Goal: Information Seeking & Learning: Check status

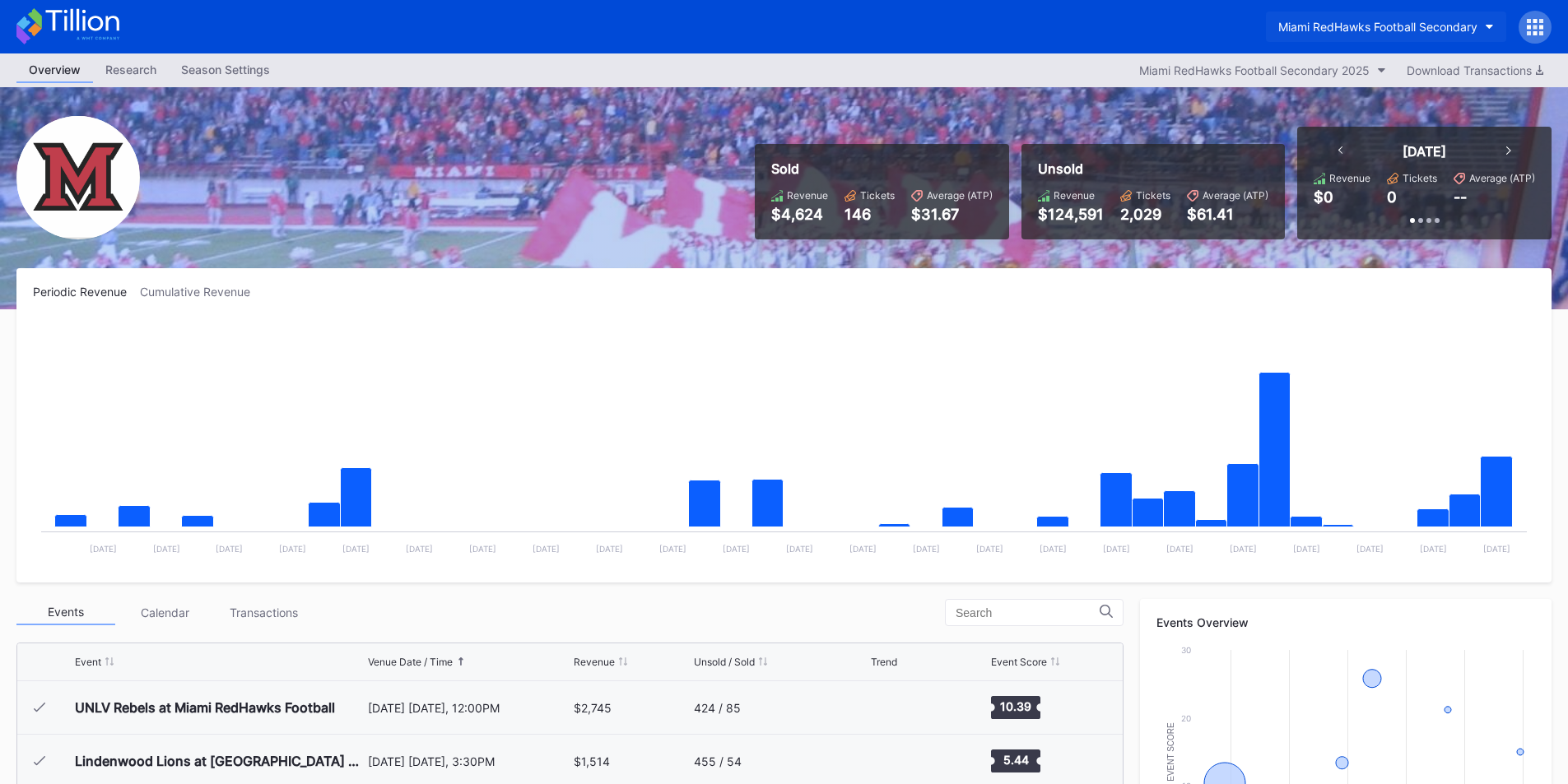
click at [1379, 26] on div "Miami RedHawks Football Secondary" at bounding box center [1377, 26] width 199 height 14
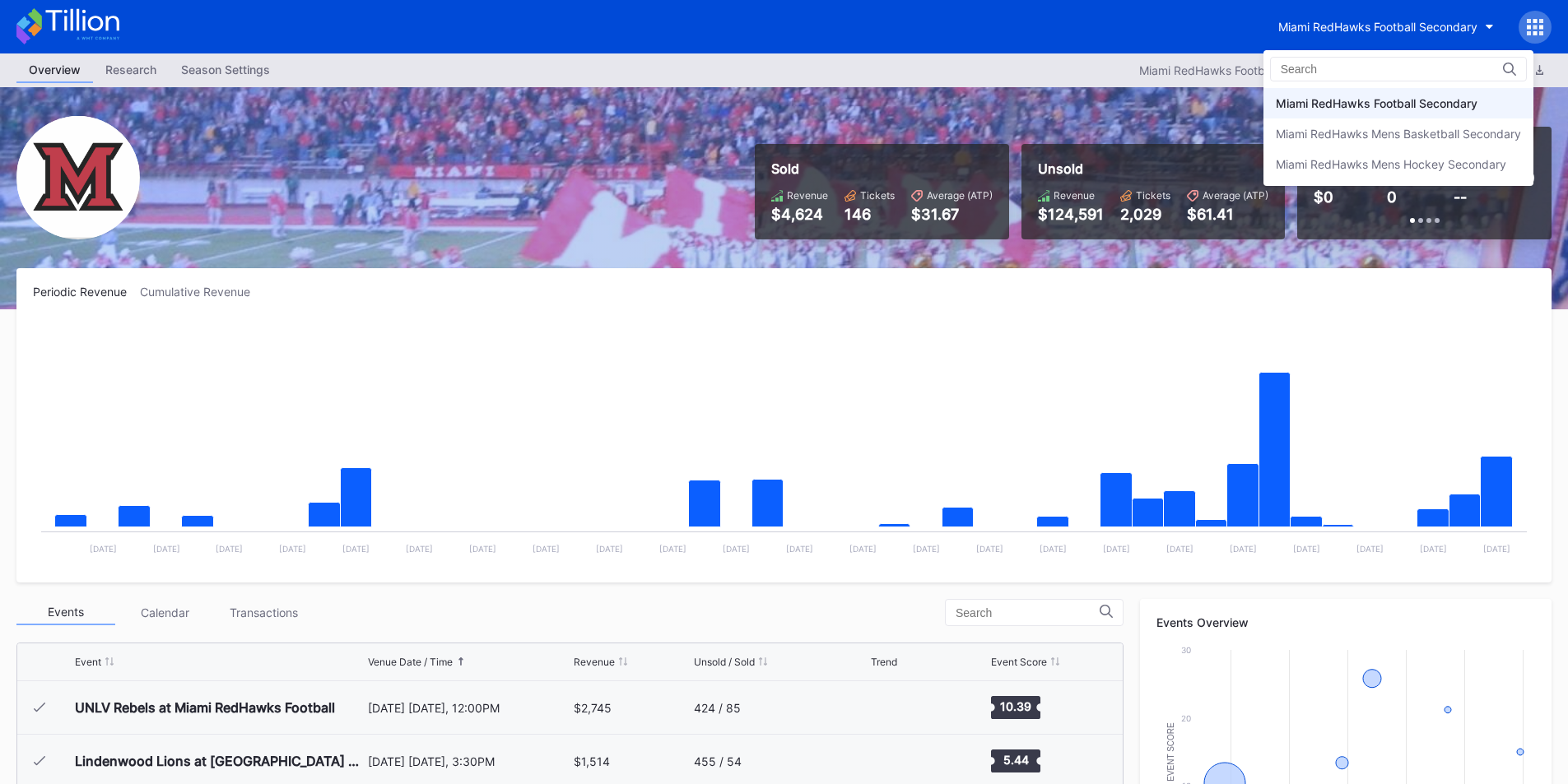
click at [1392, 99] on div "Miami RedHawks Football Secondary" at bounding box center [1376, 103] width 201 height 14
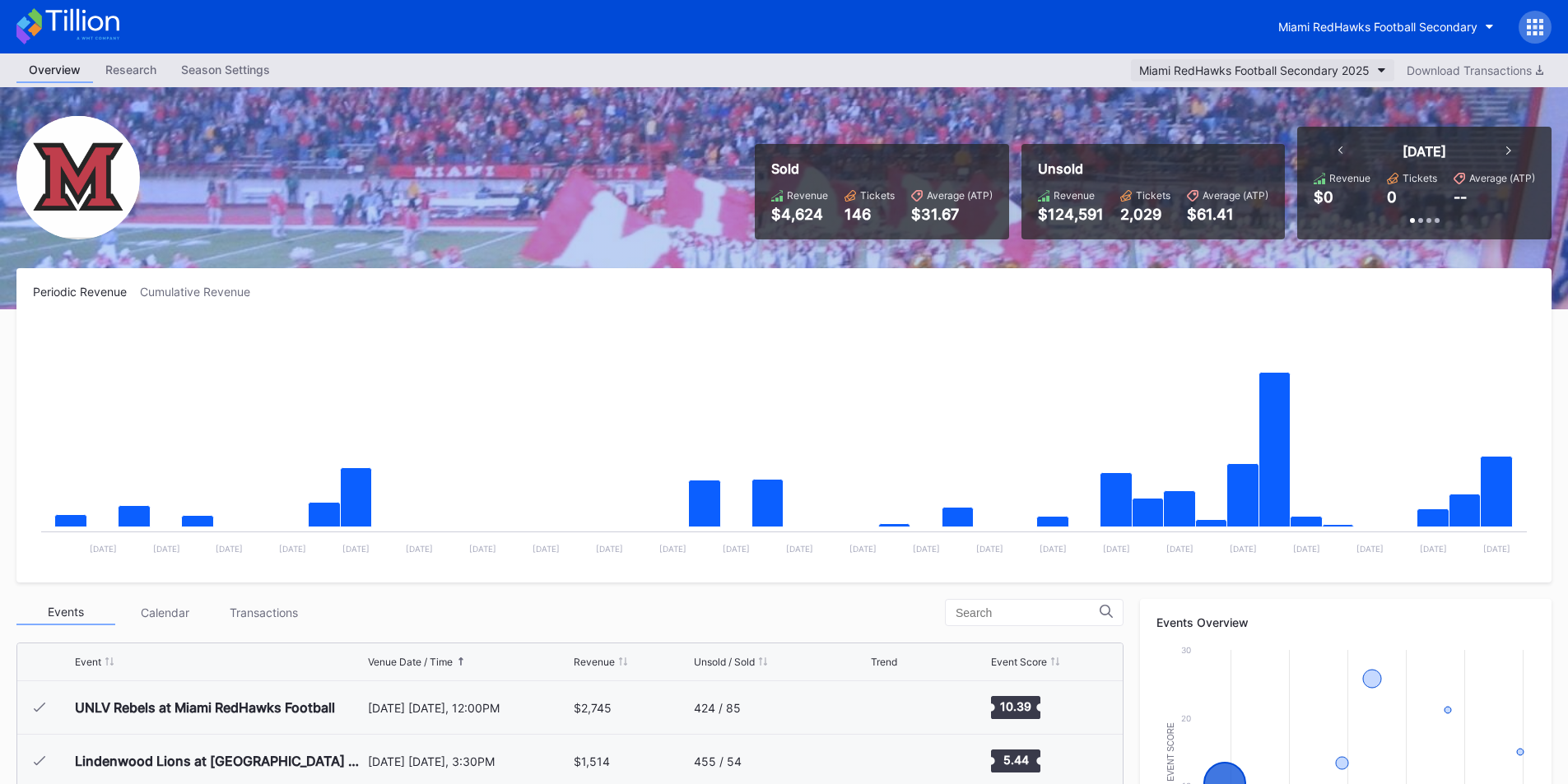
click at [1362, 63] on button "Miami RedHawks Football Secondary 2025" at bounding box center [1262, 70] width 263 height 22
click at [182, 605] on div "Calendar" at bounding box center [164, 612] width 99 height 25
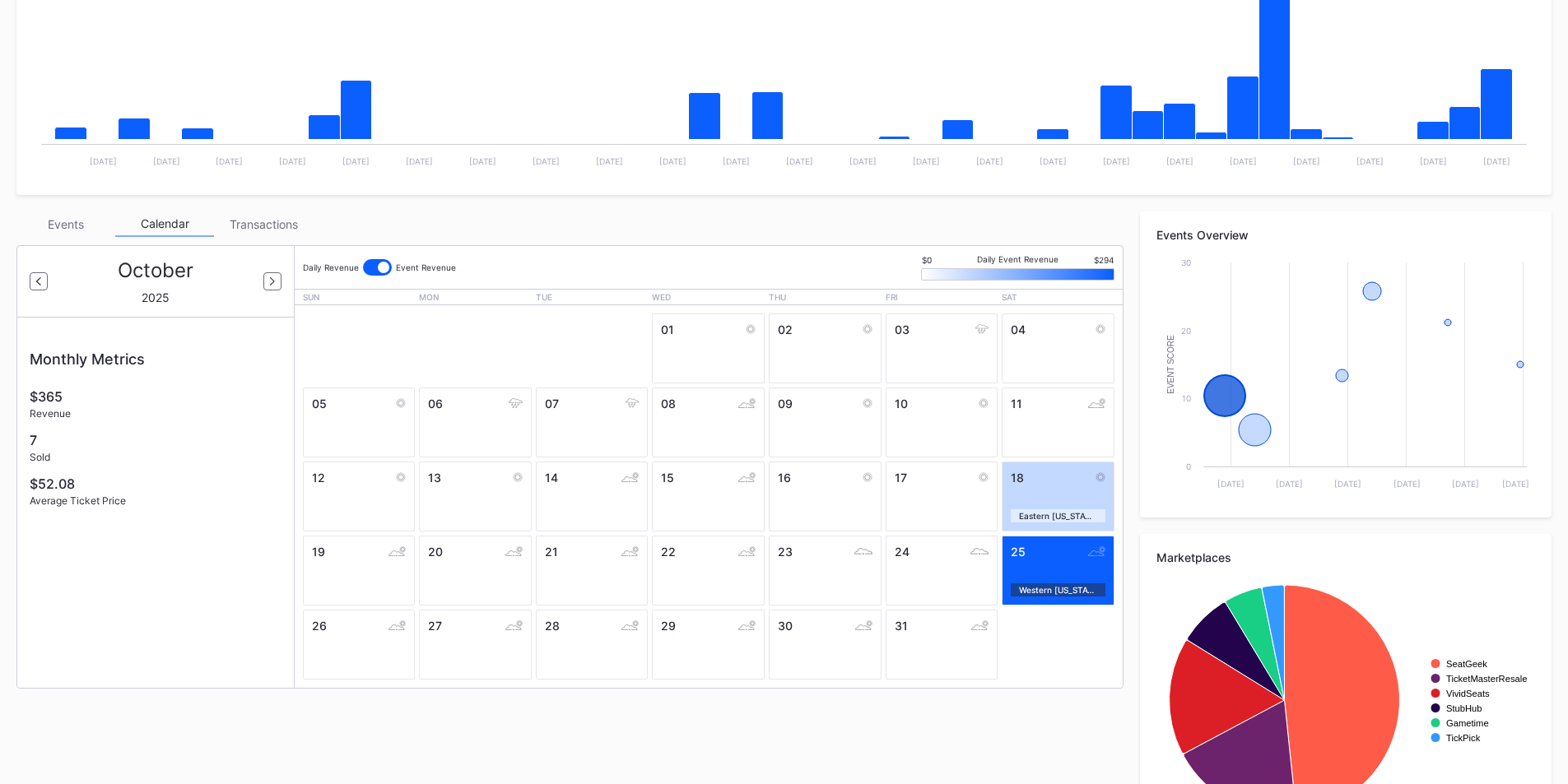
scroll to position [411, 0]
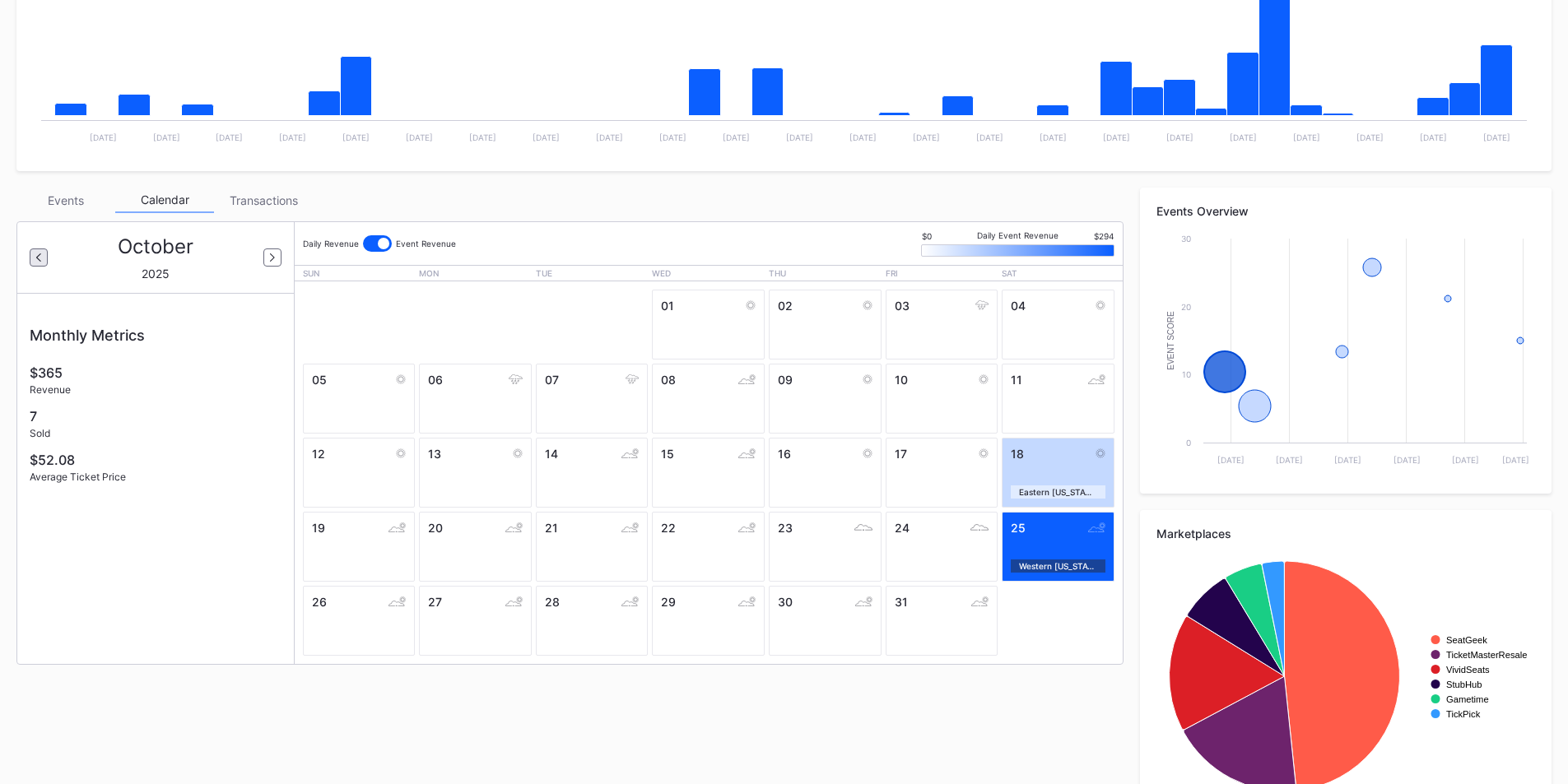
click at [45, 257] on div at bounding box center [39, 257] width 18 height 18
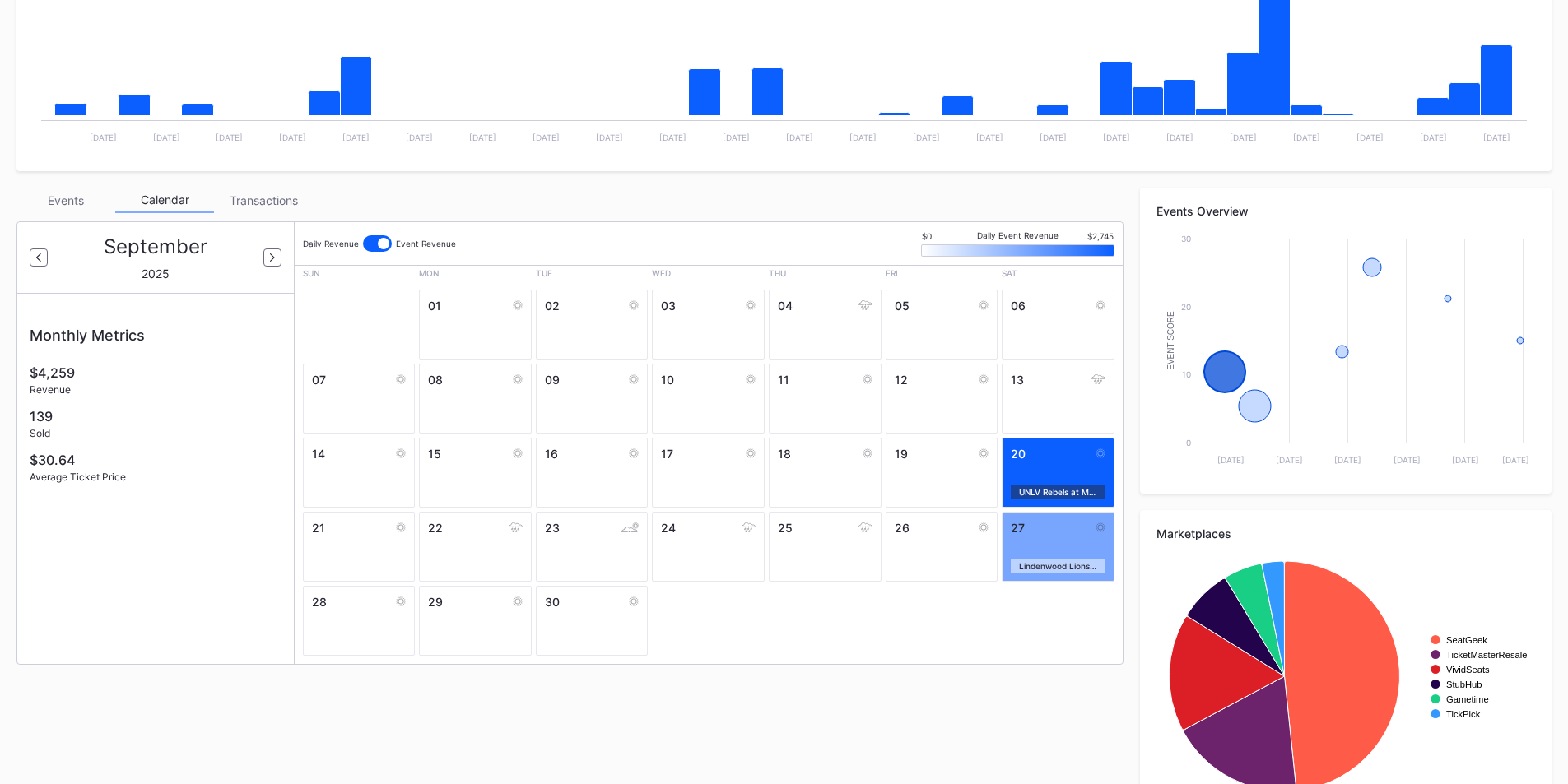
click at [113, 406] on div "Monthly Metrics $4,259 Revenue 139 Sold $30.64 Average Ticket Price" at bounding box center [156, 404] width 277 height 181
drag, startPoint x: 146, startPoint y: 468, endPoint x: 3, endPoint y: 367, distance: 175.1
click at [3, 367] on div "Periodic Revenue Cumulative Revenue Created with Highcharts 11.2.0 Chart title …" at bounding box center [784, 344] width 1568 height 975
click at [128, 393] on div "Revenue" at bounding box center [156, 389] width 251 height 13
click at [374, 246] on div at bounding box center [377, 243] width 29 height 16
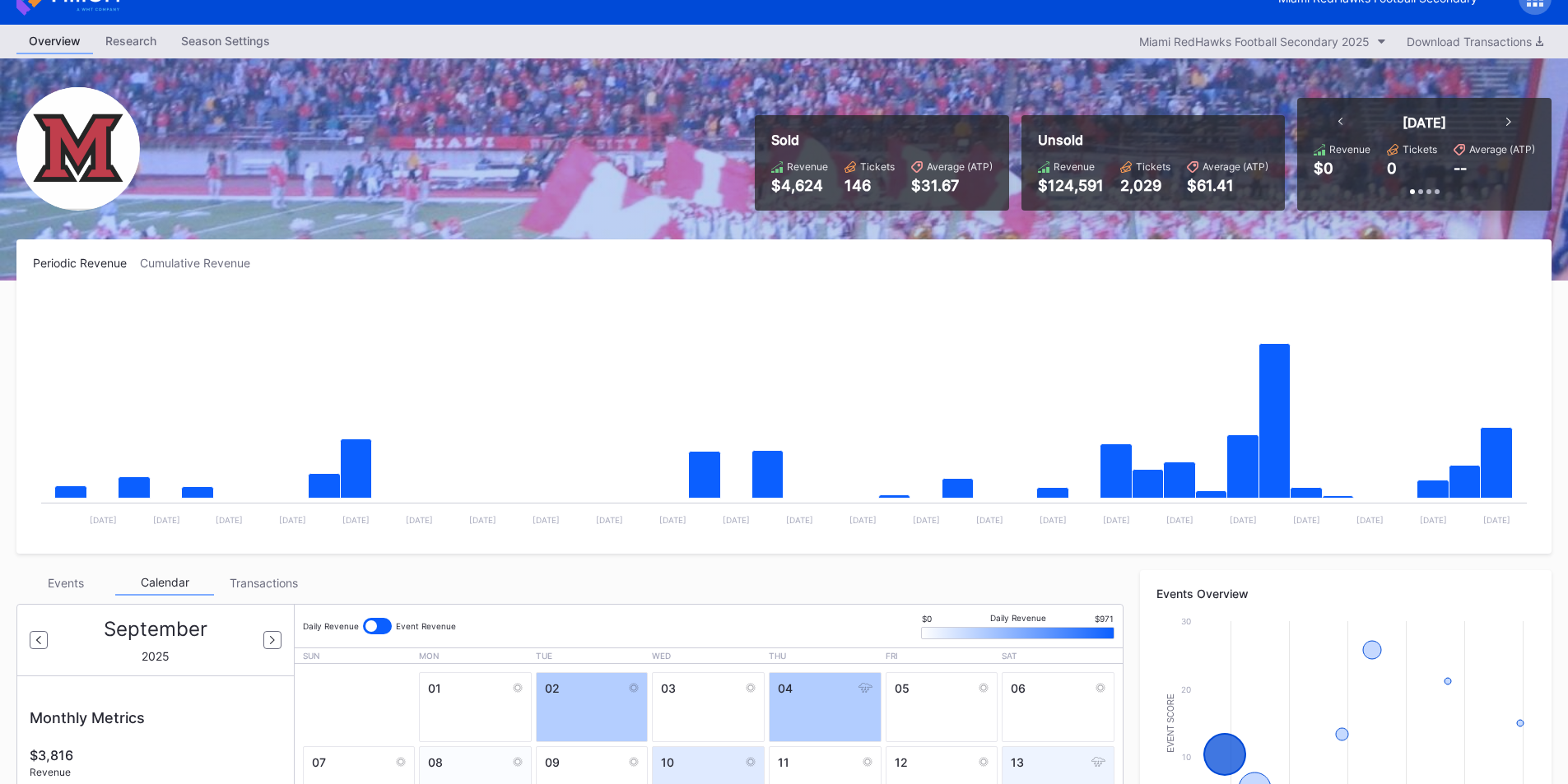
scroll to position [0, 0]
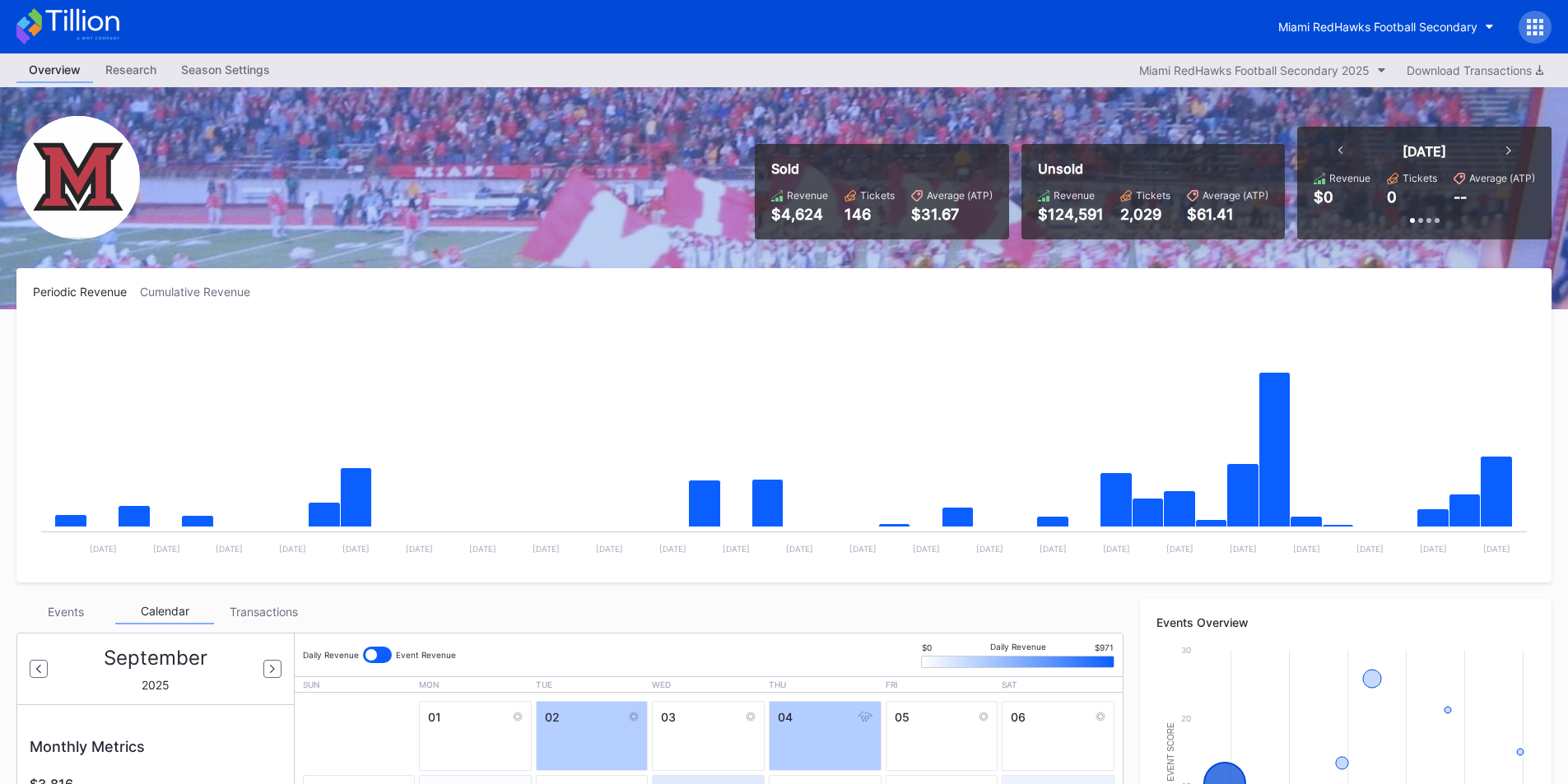
click at [1368, 11] on div "Miami RedHawks Football Secondary" at bounding box center [1408, 27] width 285 height 33
click at [1362, 25] on div "Miami RedHawks Football Secondary" at bounding box center [1377, 26] width 199 height 14
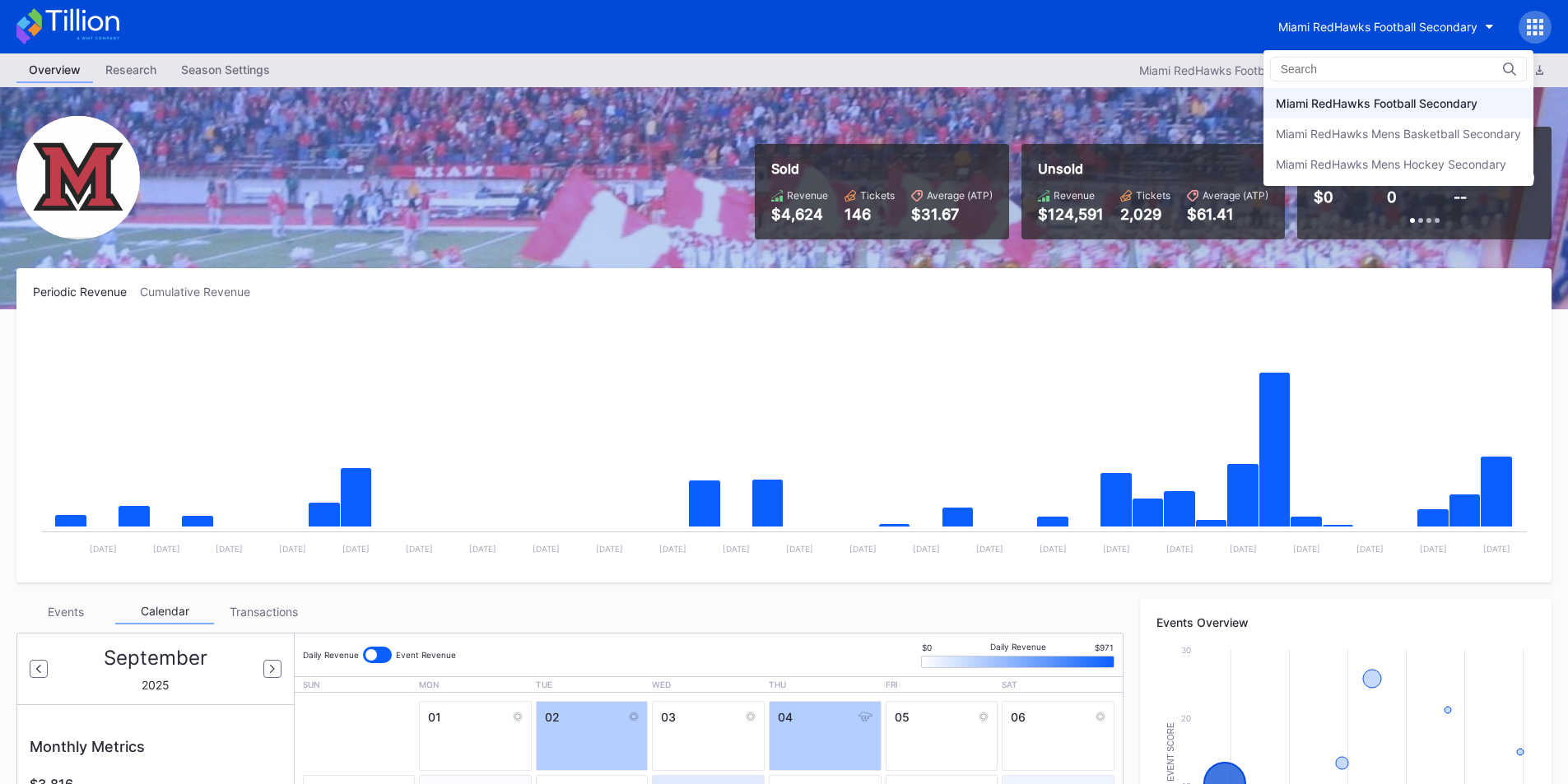
click at [1346, 104] on div "Miami RedHawks Football Secondary" at bounding box center [1376, 103] width 201 height 14
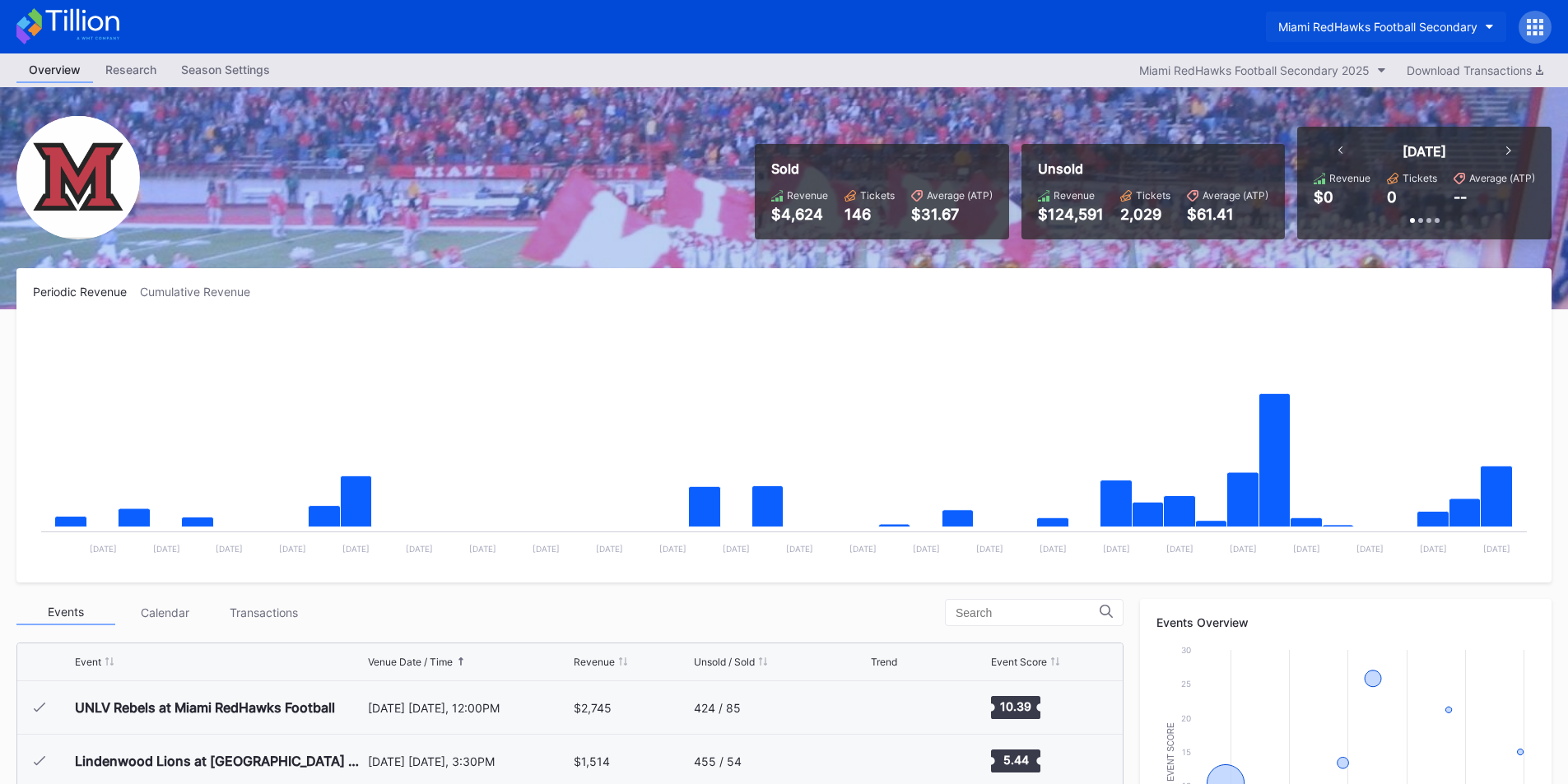
click at [1341, 28] on div "Miami RedHawks Football Secondary" at bounding box center [1377, 26] width 199 height 14
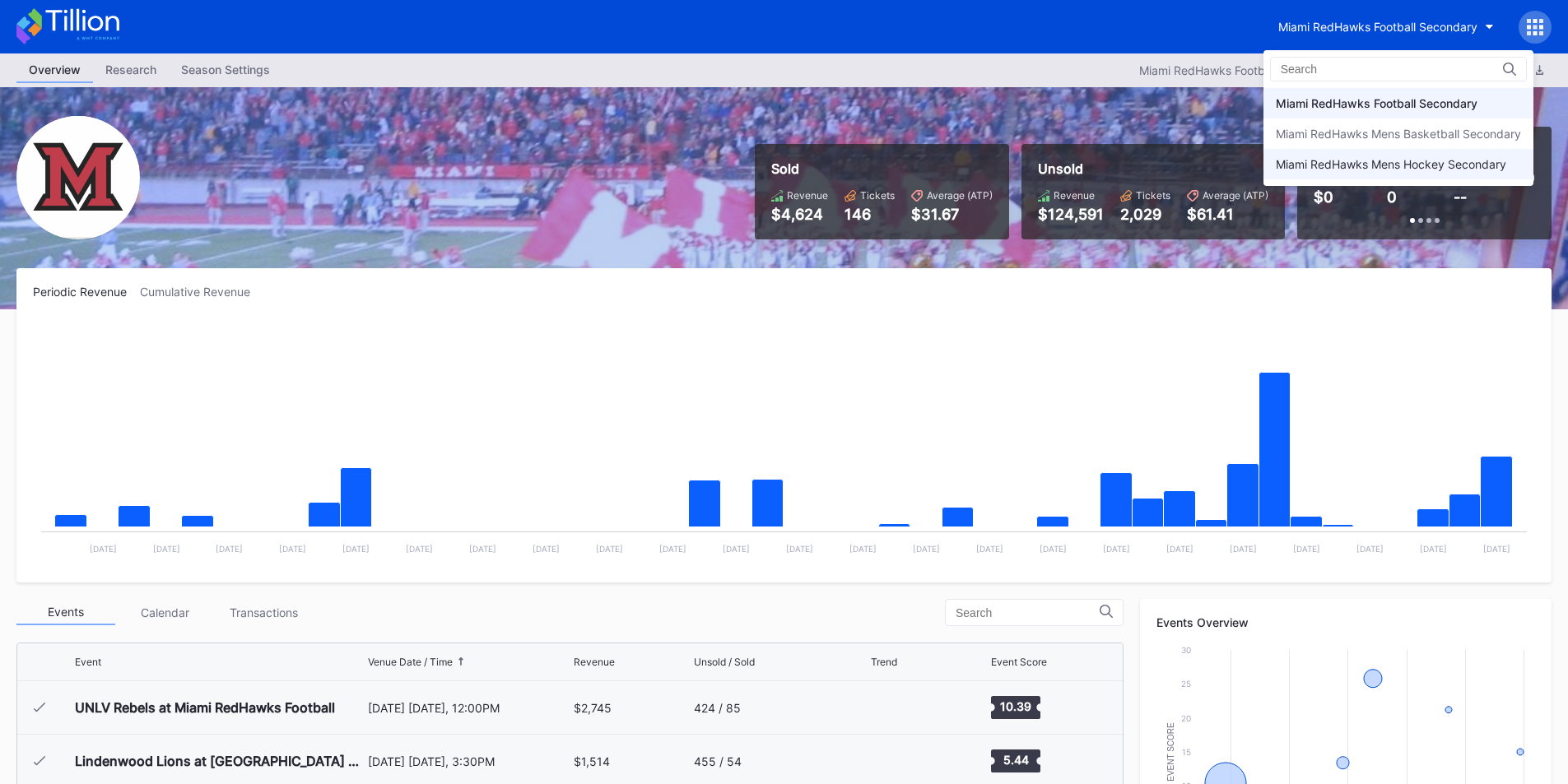
click at [1330, 169] on div "Miami RedHawks Mens Hockey Secondary" at bounding box center [1391, 164] width 230 height 14
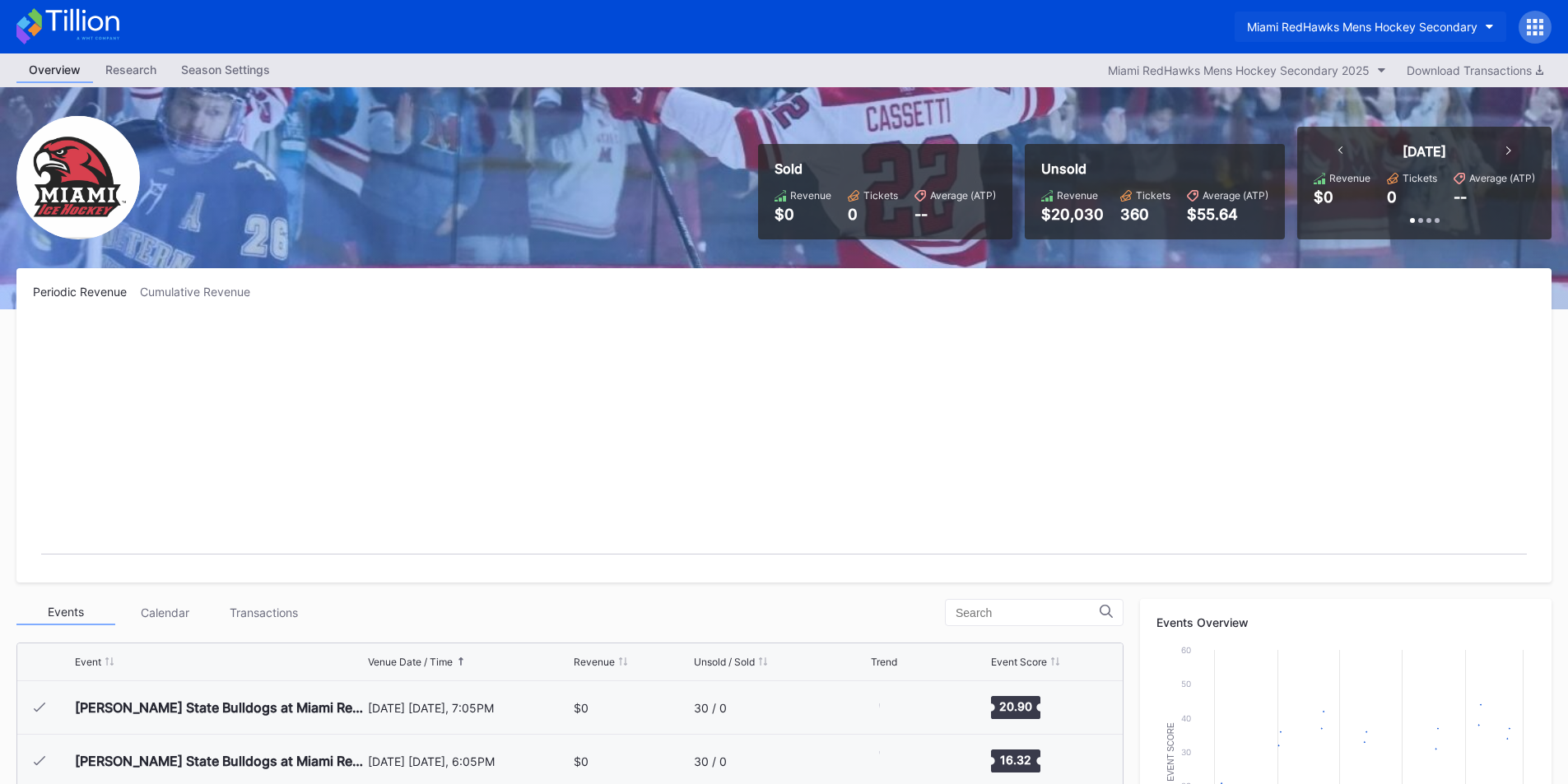
scroll to position [107, 0]
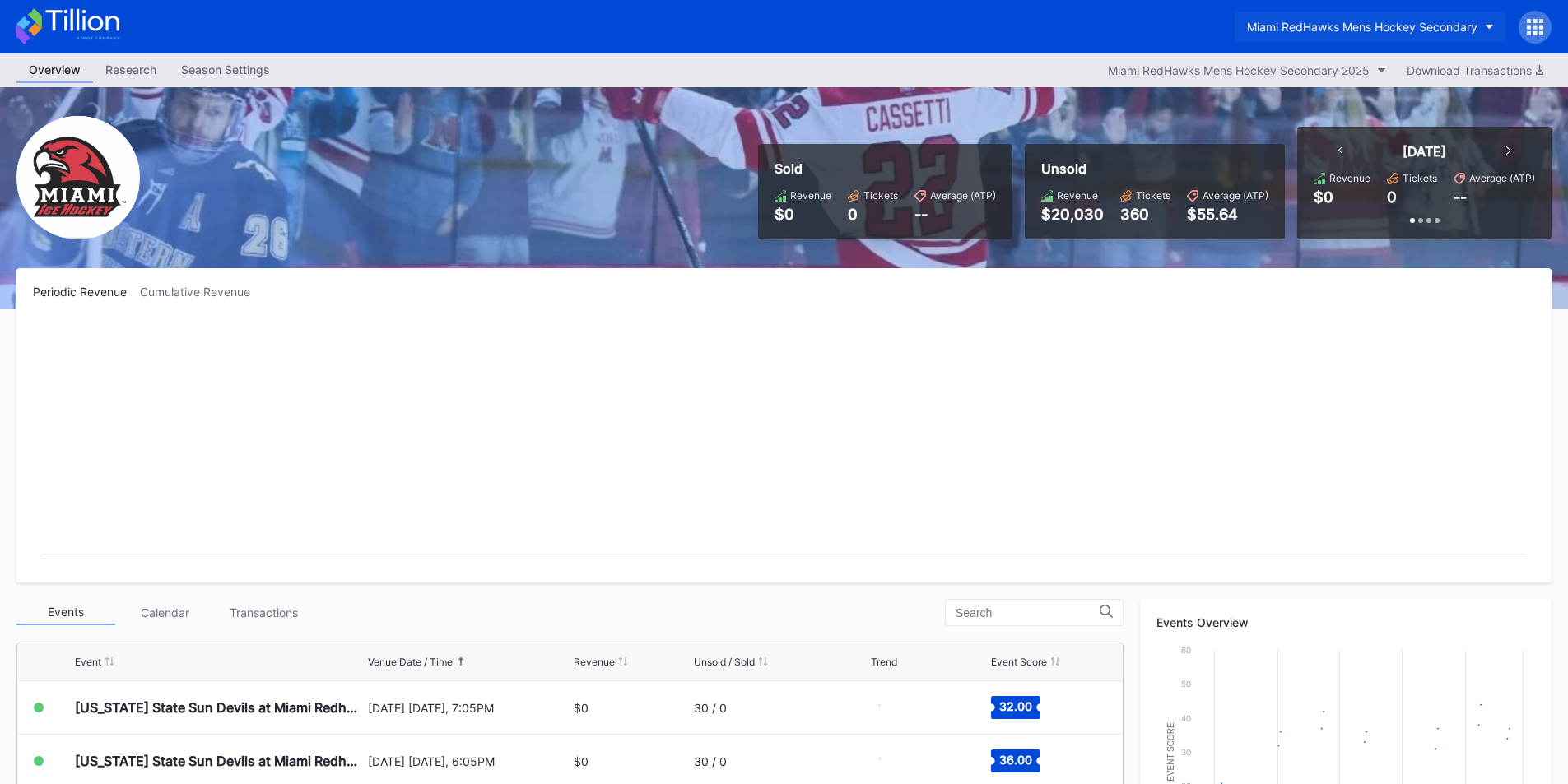
click at [1357, 26] on div "Miami RedHawks Mens Hockey Secondary" at bounding box center [1362, 26] width 230 height 14
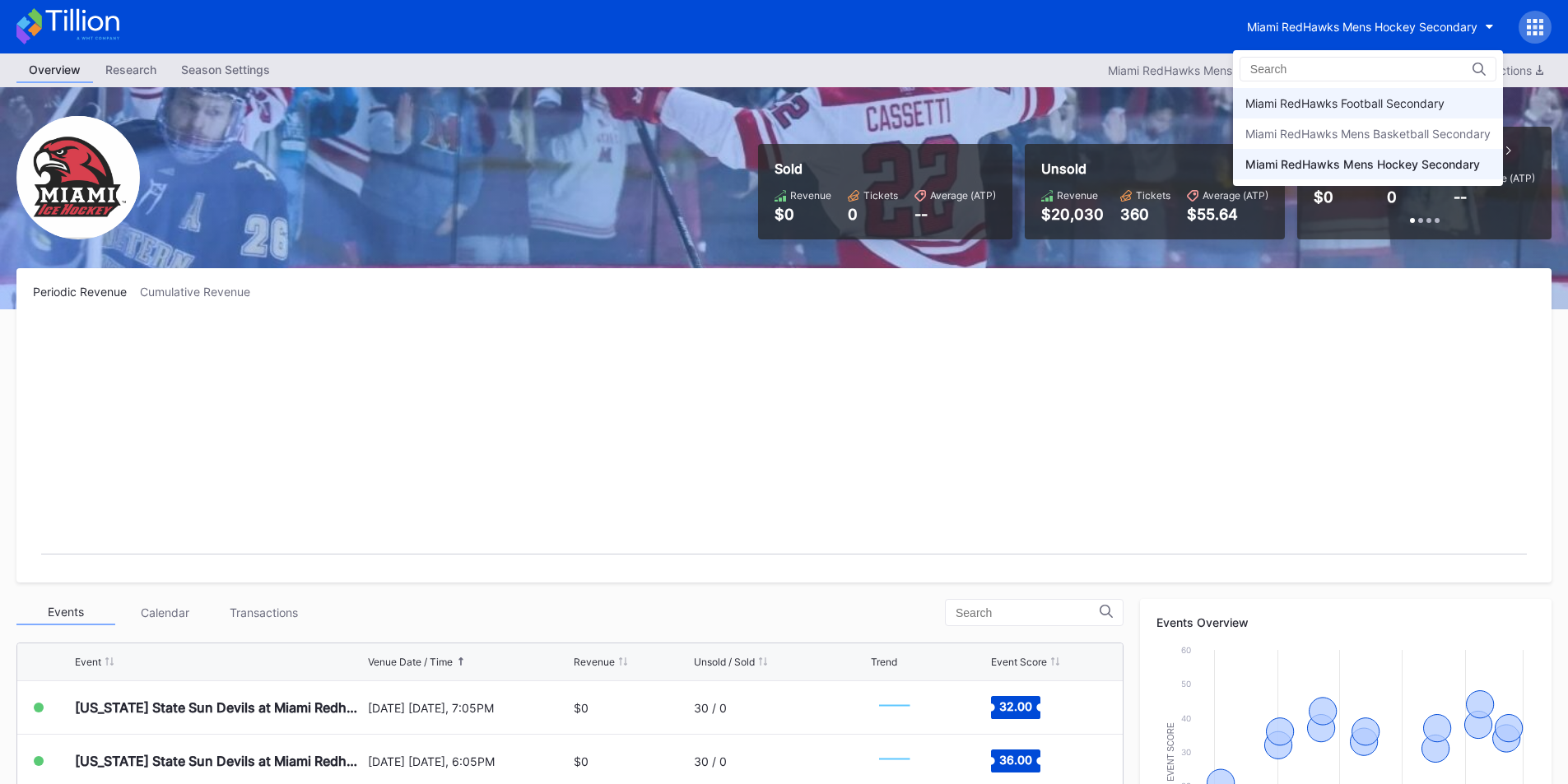
click at [1353, 107] on div "Miami RedHawks Football Secondary" at bounding box center [1345, 103] width 199 height 14
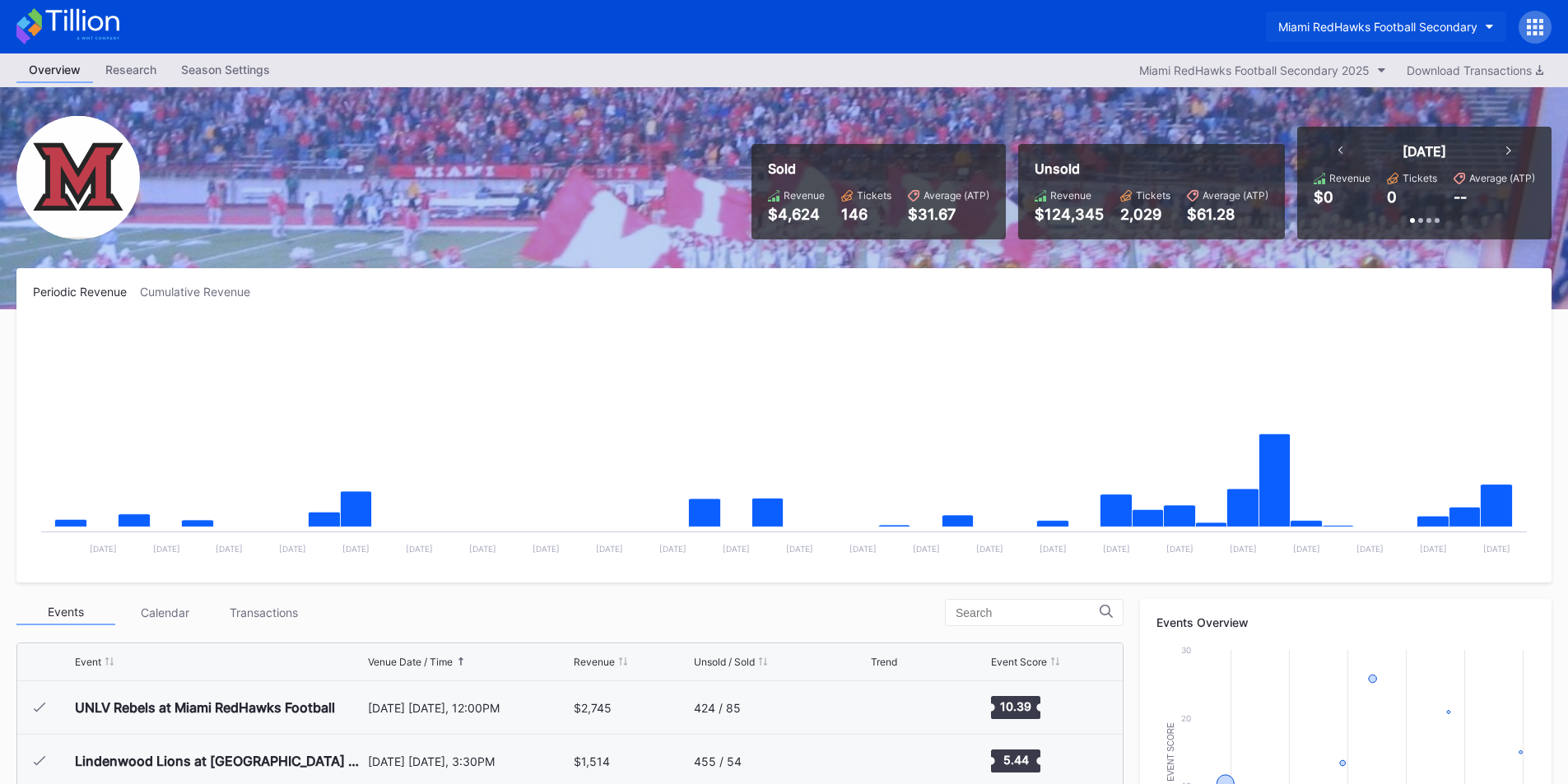
click at [1366, 29] on div "Miami RedHawks Football Secondary" at bounding box center [1377, 26] width 199 height 14
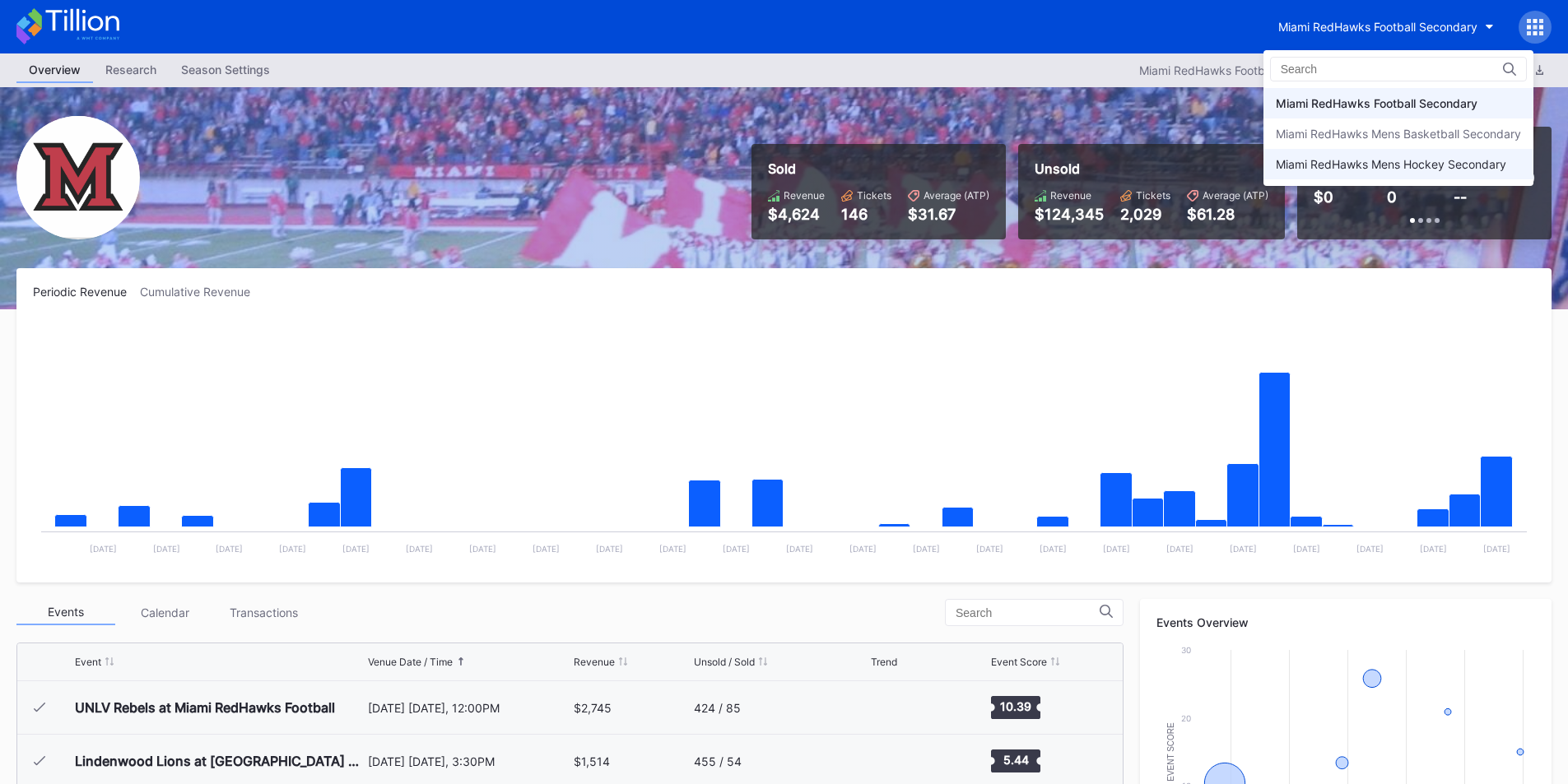
click at [1345, 158] on div "Miami RedHawks Mens Hockey Secondary" at bounding box center [1391, 164] width 230 height 14
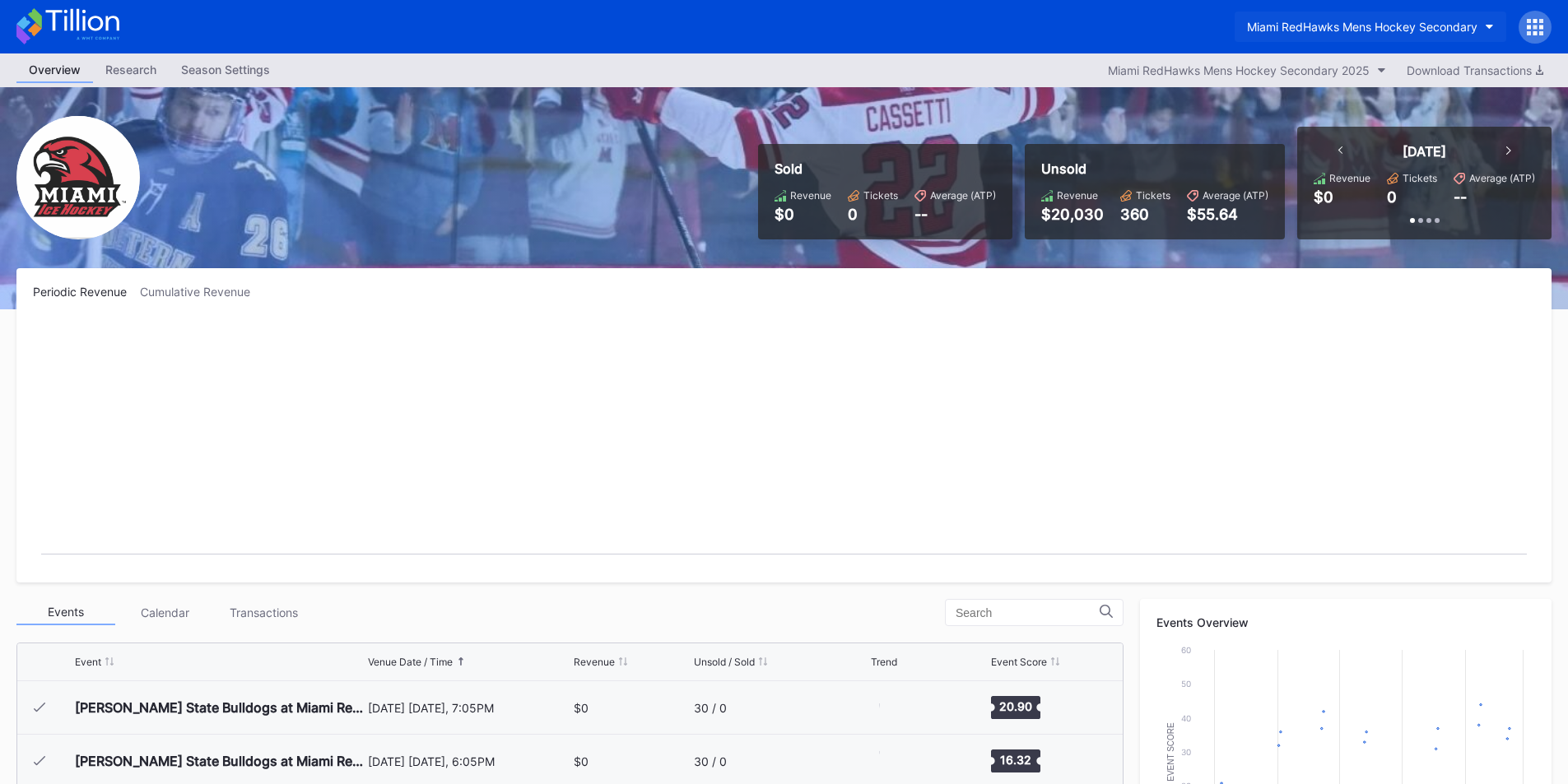
scroll to position [107, 0]
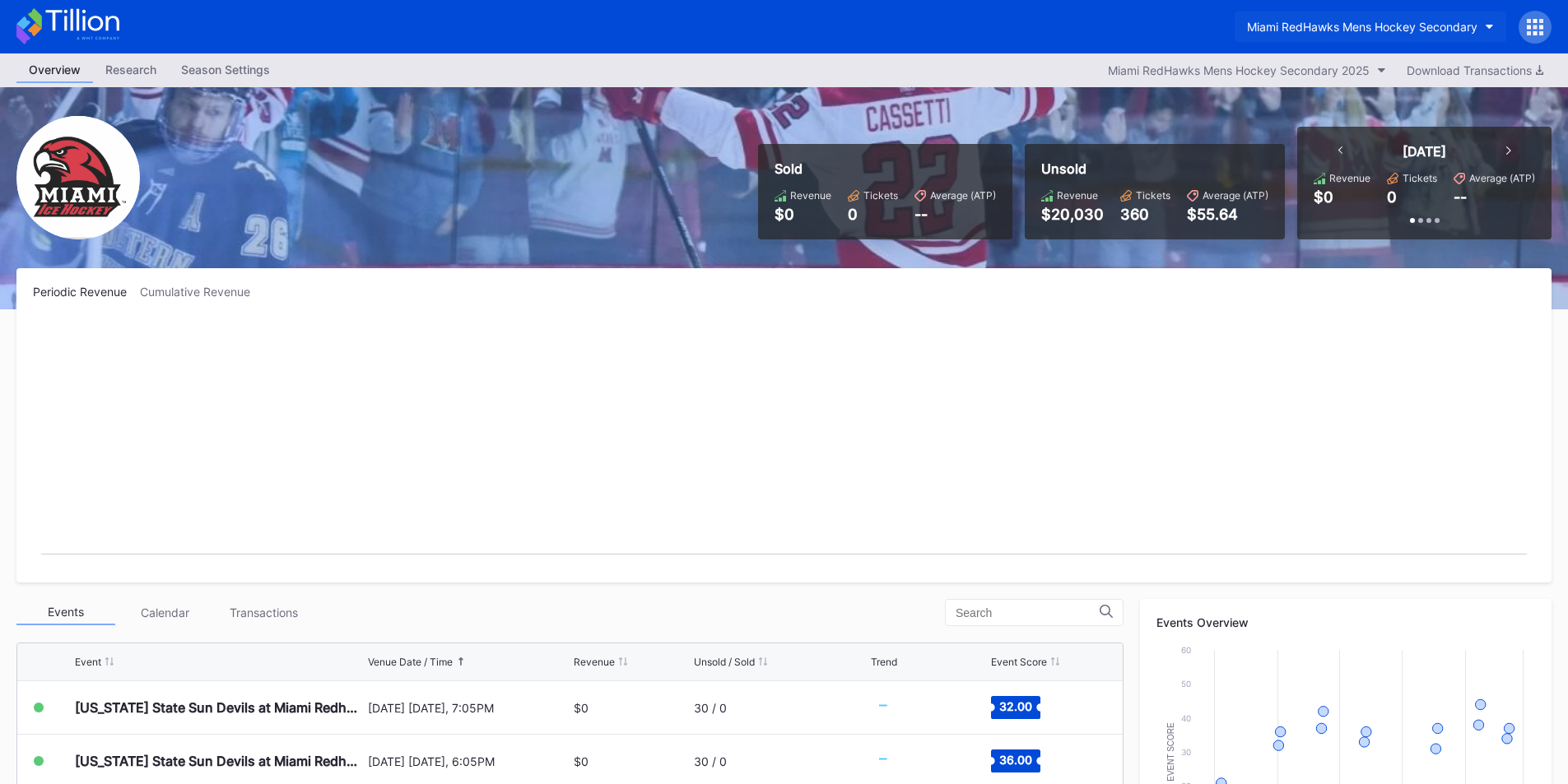
click at [1332, 19] on button "Miami RedHawks Mens Hockey Secondary" at bounding box center [1370, 26] width 272 height 30
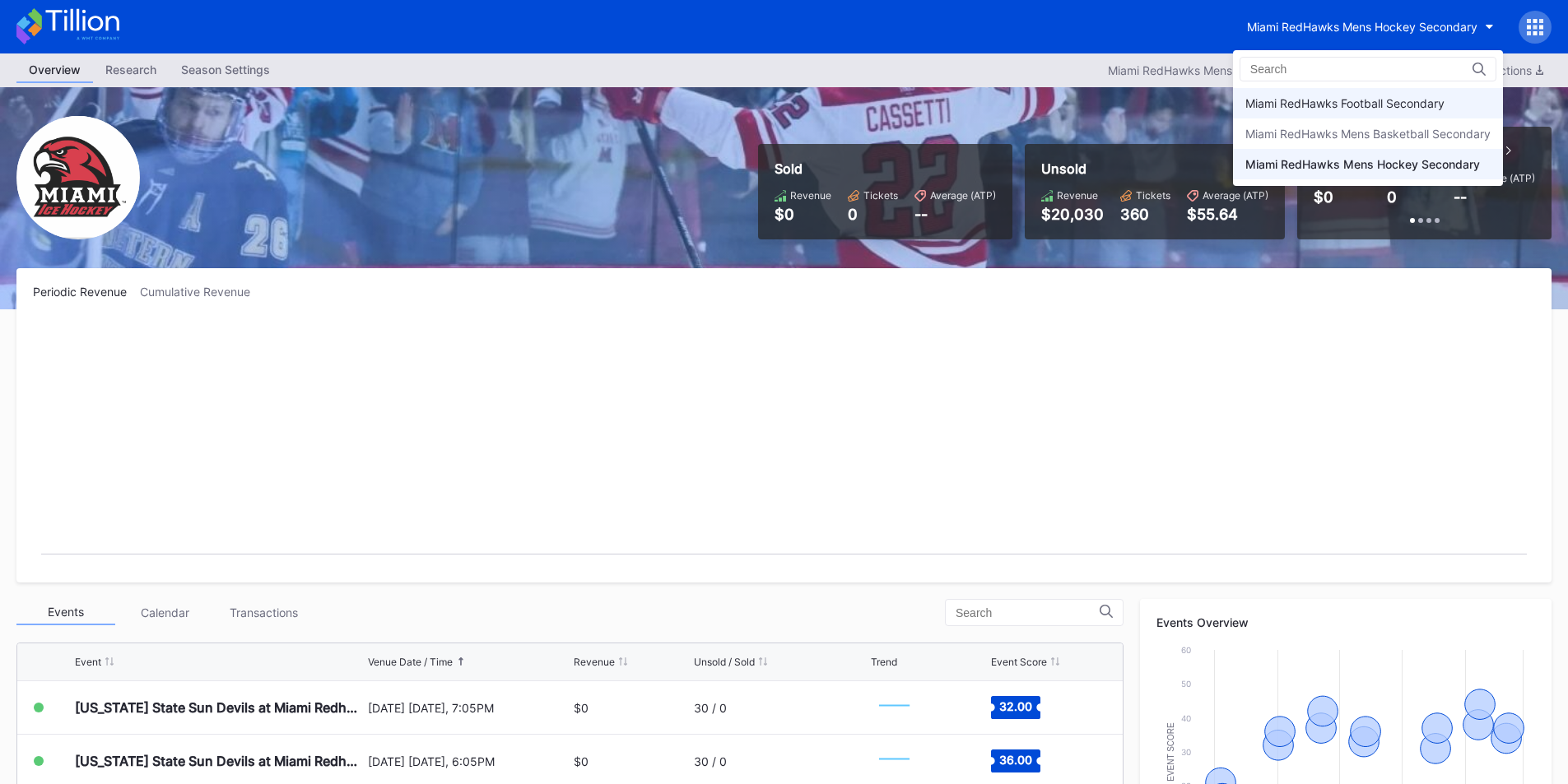
click at [1337, 100] on div "Miami RedHawks Football Secondary" at bounding box center [1345, 103] width 199 height 14
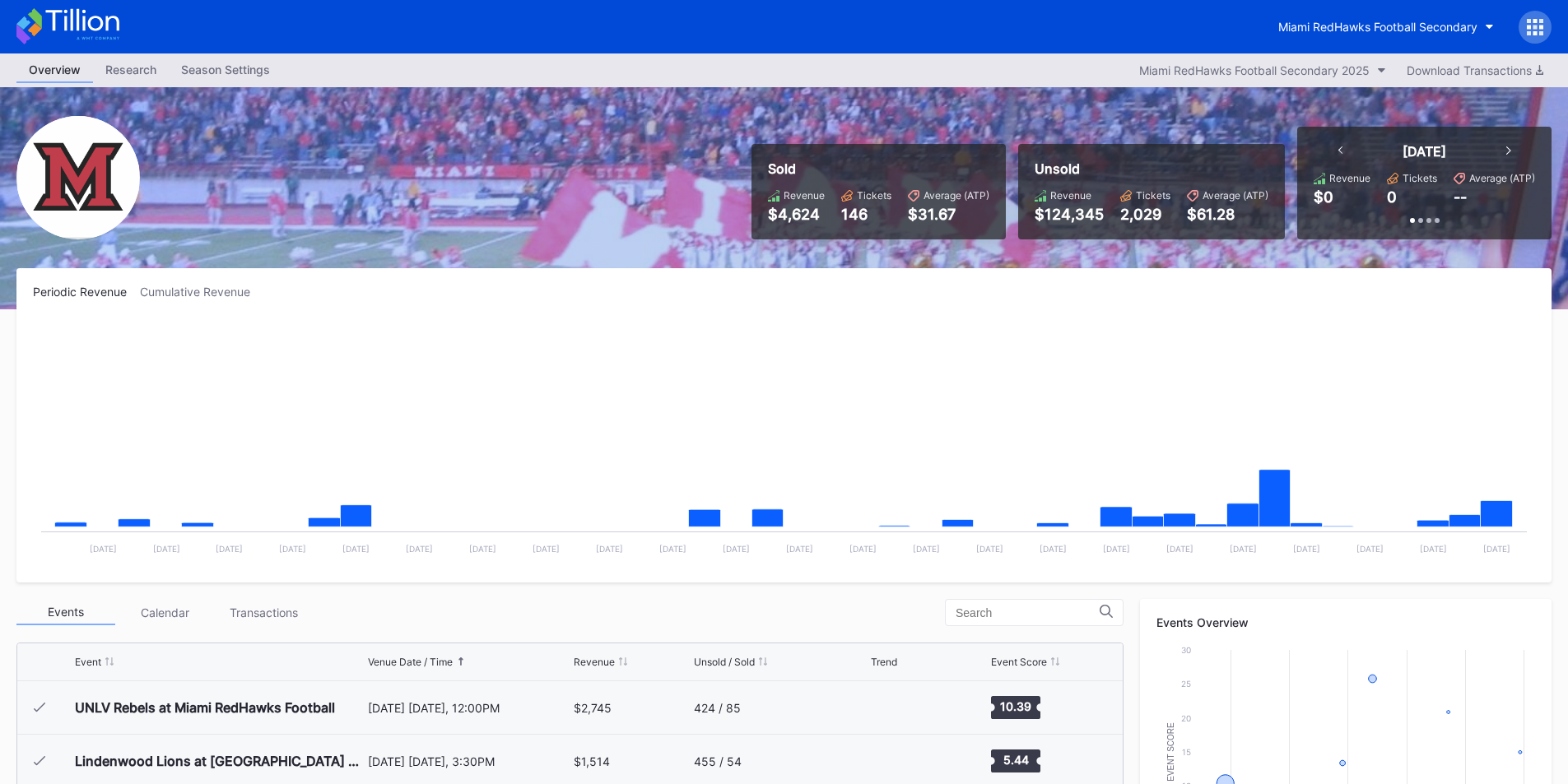
click at [1101, 32] on div "Miami RedHawks Football Secondary" at bounding box center [784, 26] width 1568 height 53
